Goal: Information Seeking & Learning: Learn about a topic

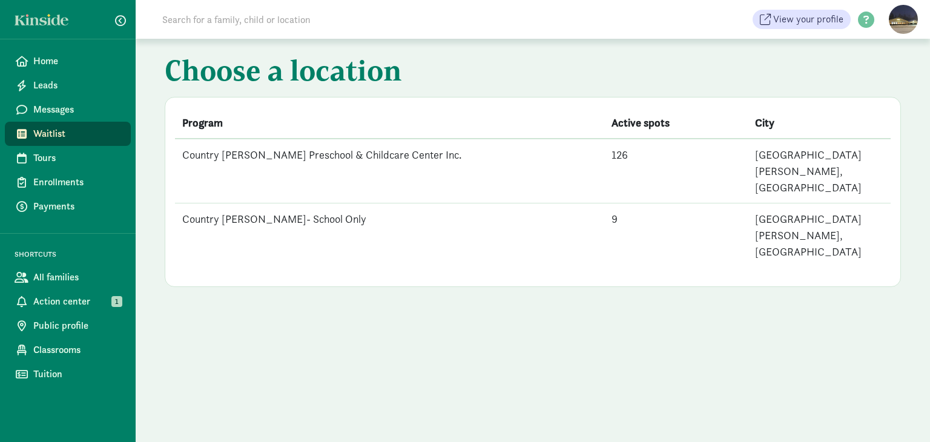
click at [276, 158] on td "Country [PERSON_NAME] Preschool & Childcare Center Inc." at bounding box center [389, 171] width 429 height 65
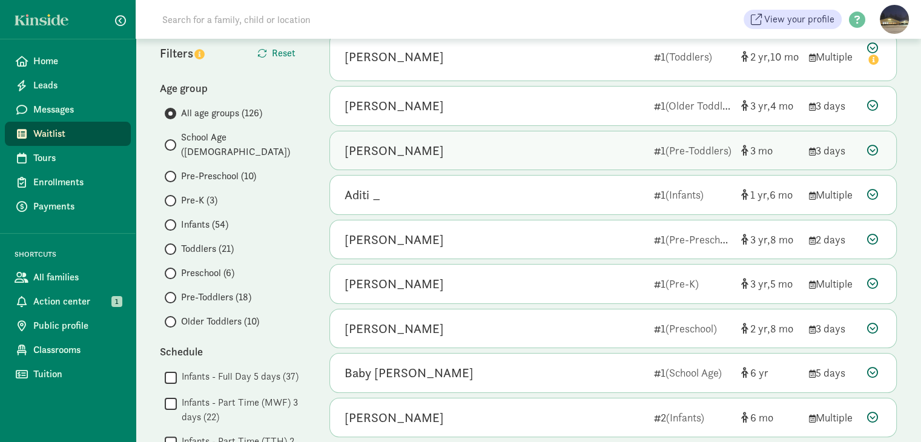
scroll to position [121, 0]
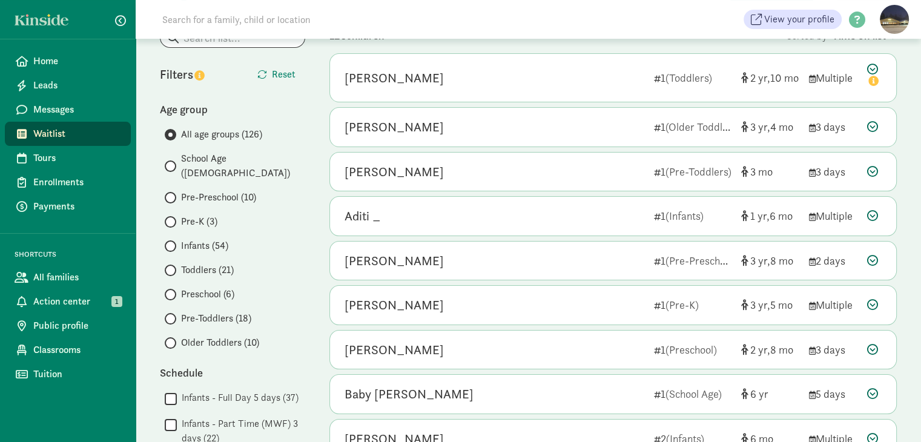
click at [196, 287] on span "Preschool (6)" at bounding box center [207, 294] width 53 height 15
click at [173, 291] on input "Preschool (6)" at bounding box center [169, 295] width 8 height 8
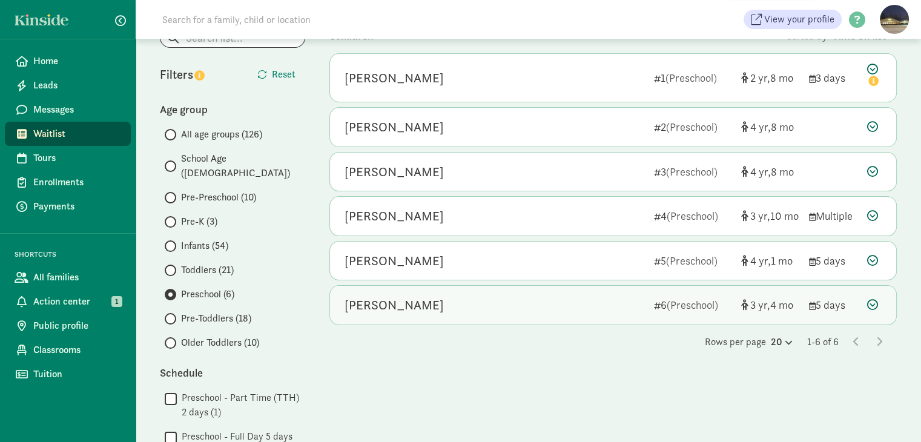
click at [872, 306] on icon at bounding box center [872, 304] width 11 height 11
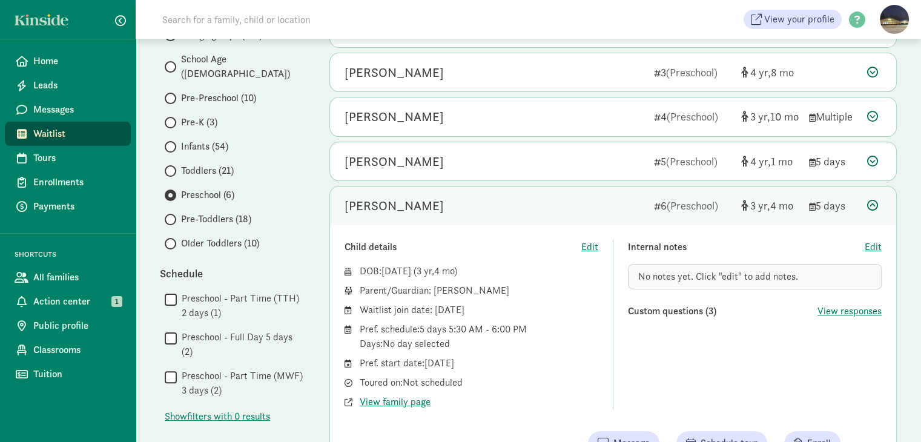
scroll to position [242, 0]
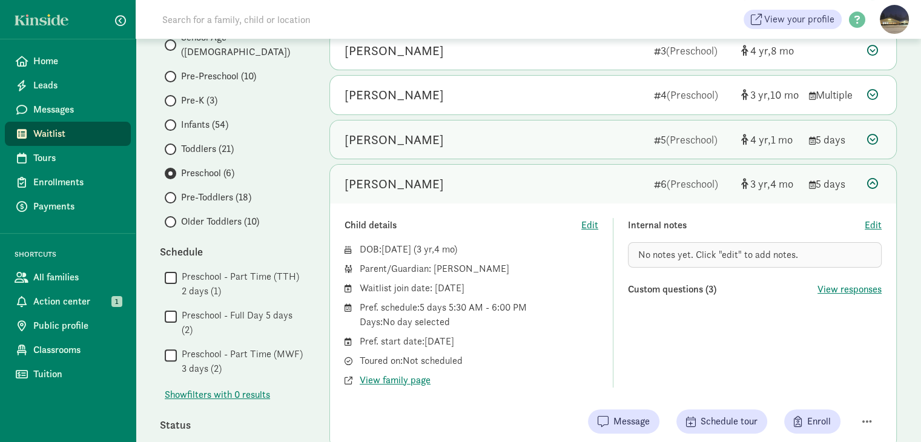
click at [869, 136] on icon at bounding box center [872, 139] width 11 height 11
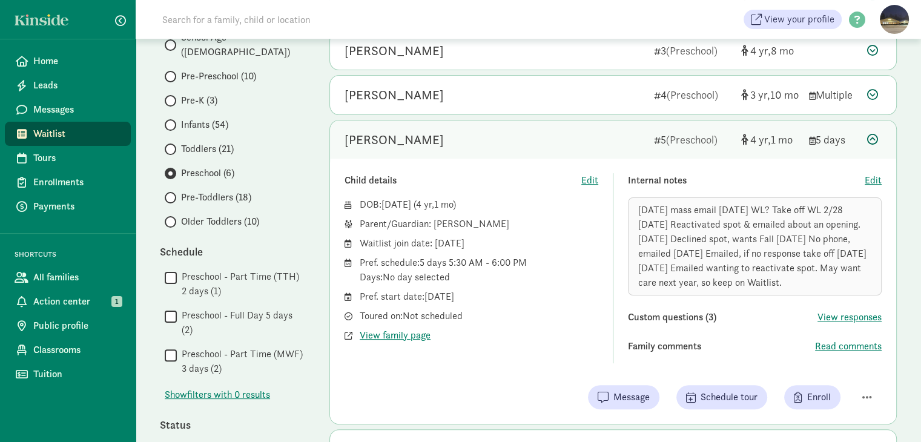
click at [872, 135] on icon at bounding box center [872, 139] width 11 height 11
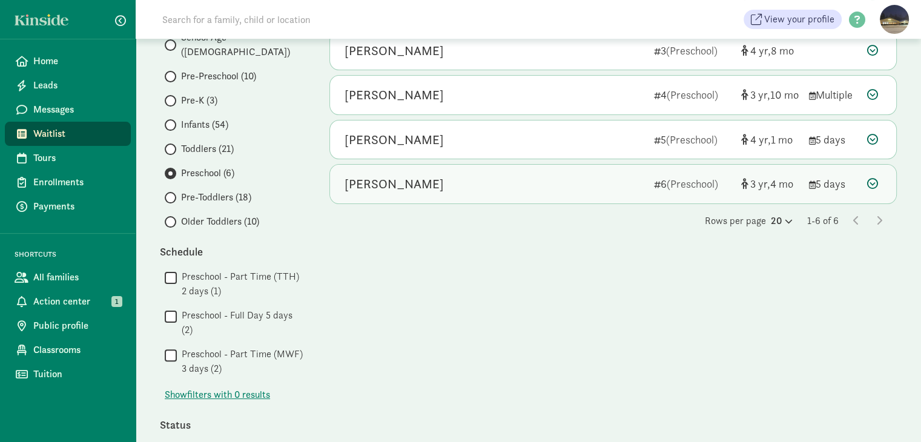
click at [867, 181] on icon at bounding box center [872, 183] width 11 height 11
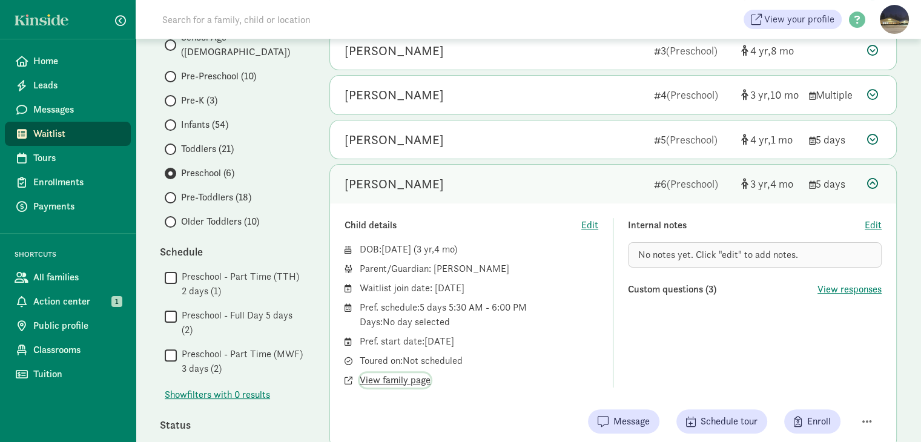
click at [389, 381] on span "View family page" at bounding box center [395, 380] width 71 height 15
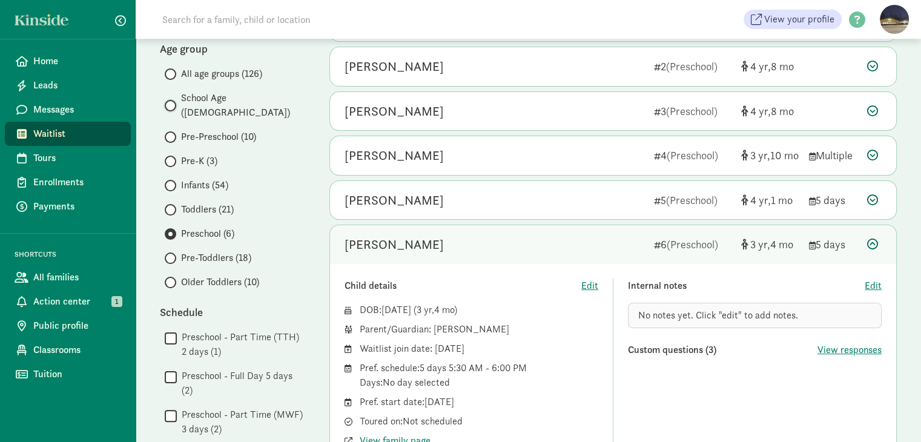
click at [167, 102] on input "School Age (4)" at bounding box center [169, 106] width 8 height 8
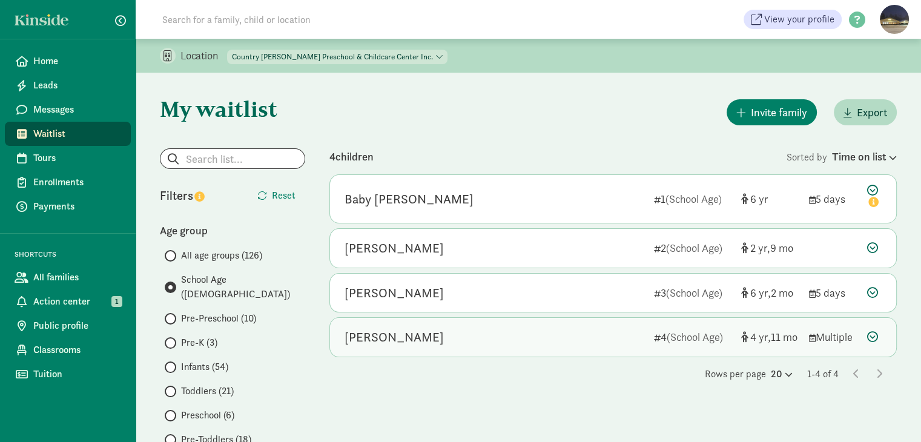
scroll to position [61, 0]
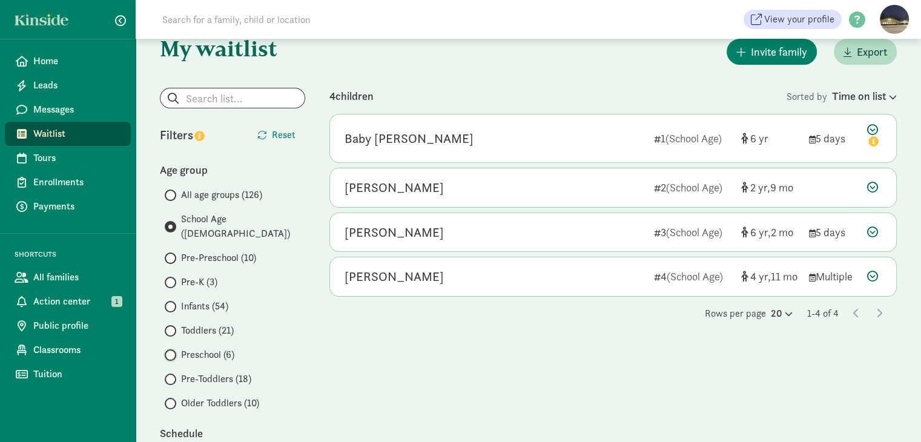
click at [168, 351] on input "Preschool (6)" at bounding box center [169, 355] width 8 height 8
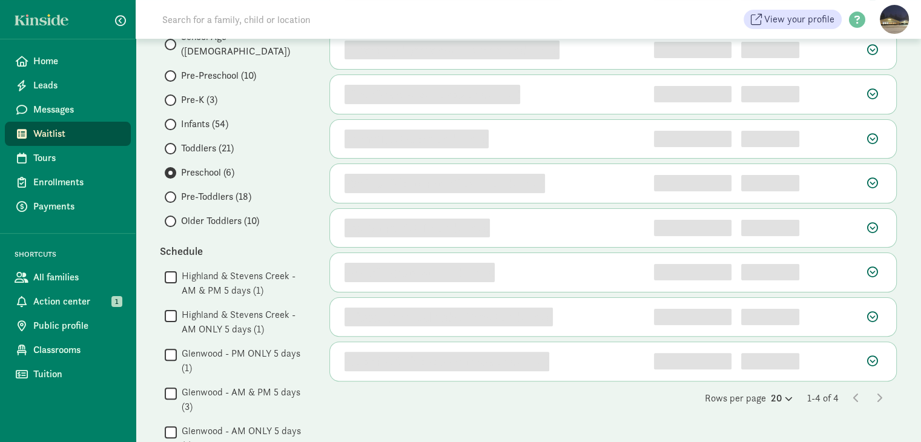
scroll to position [242, 0]
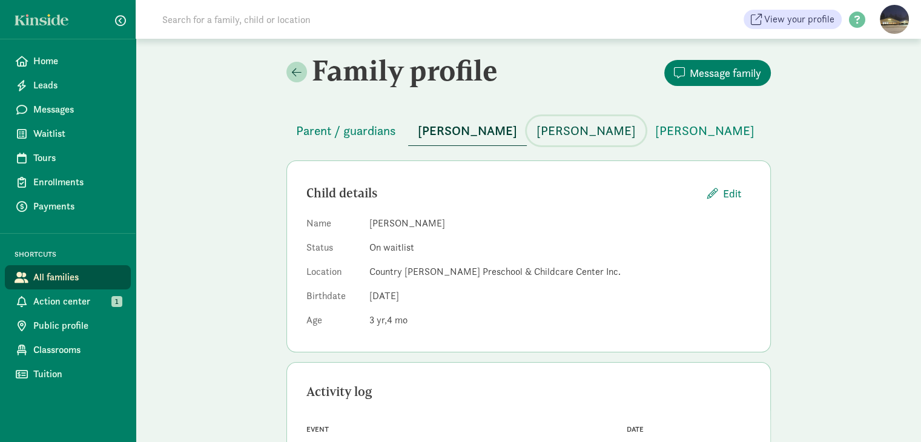
click at [585, 133] on span "[PERSON_NAME]" at bounding box center [585, 130] width 99 height 19
click at [691, 128] on span "[PERSON_NAME]" at bounding box center [704, 130] width 99 height 19
click at [572, 131] on span "[PERSON_NAME]" at bounding box center [585, 130] width 99 height 19
click at [442, 122] on span "[PERSON_NAME]" at bounding box center [467, 130] width 99 height 19
click at [601, 131] on span "[PERSON_NAME]" at bounding box center [585, 130] width 99 height 19
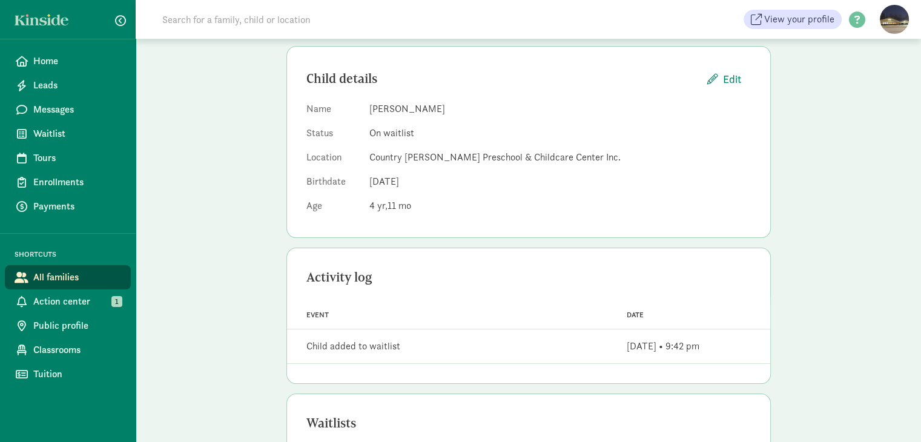
scroll to position [61, 0]
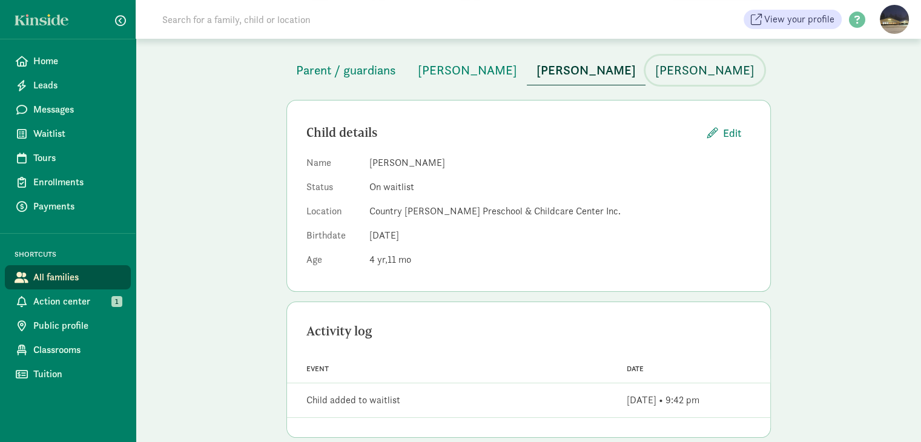
click at [700, 73] on span "[PERSON_NAME]" at bounding box center [704, 70] width 99 height 19
